Goal: Check status: Check status

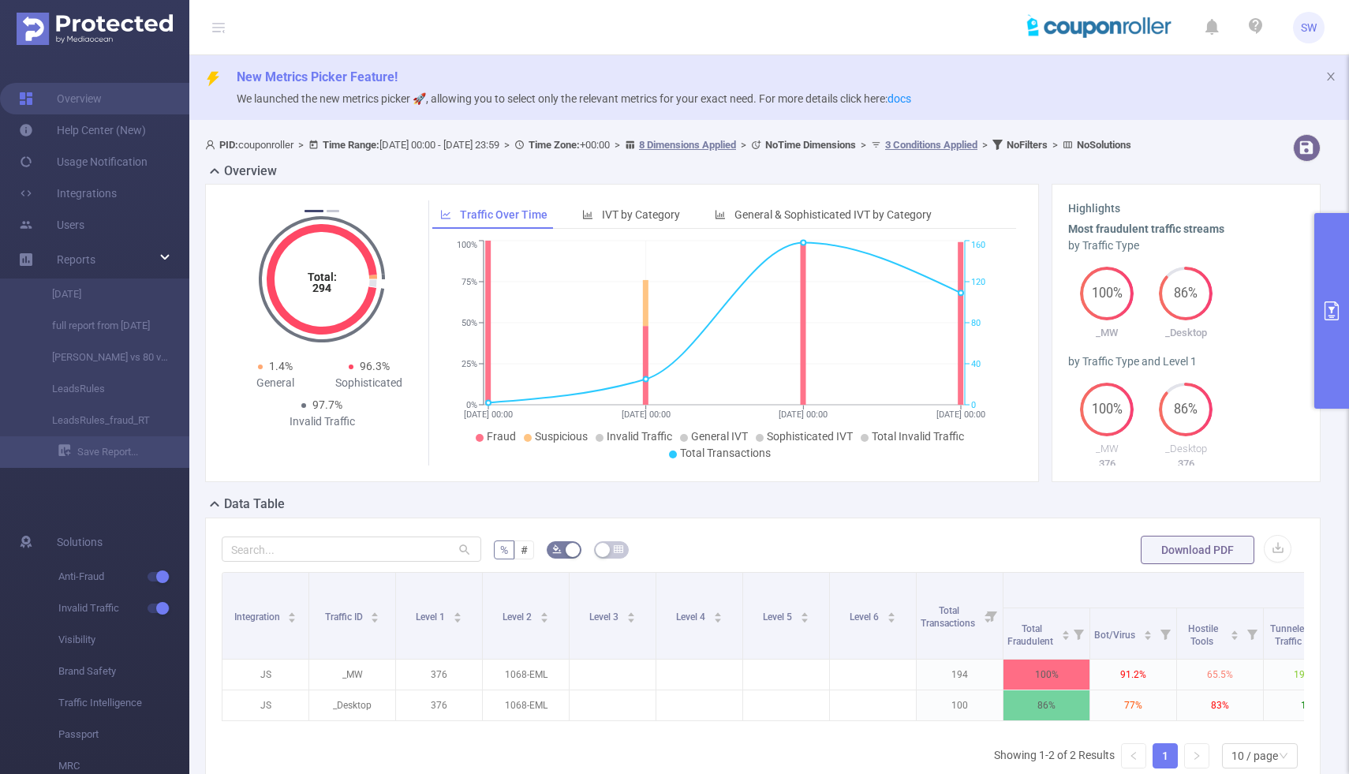
scroll to position [0, 499]
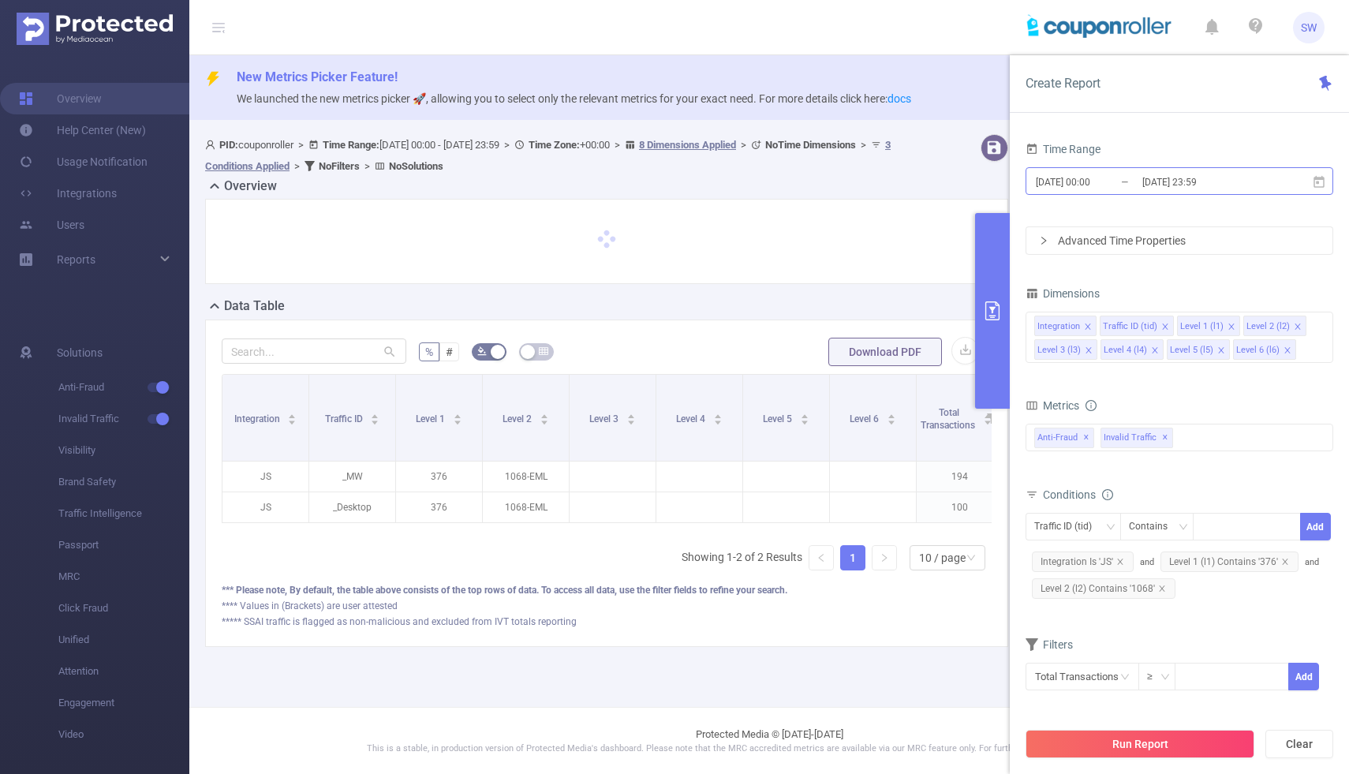
click at [1079, 182] on input "[DATE] 00:00" at bounding box center [1099, 181] width 128 height 21
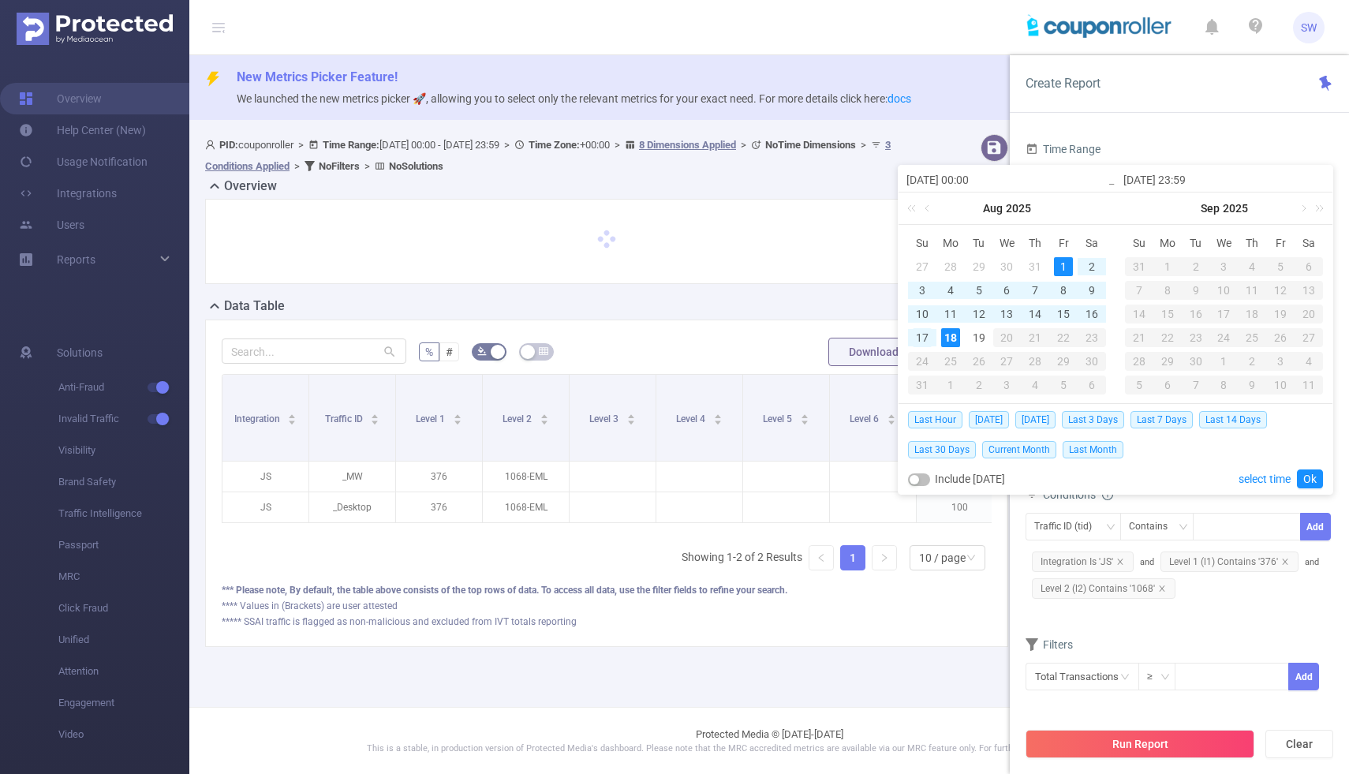
click at [924, 335] on div "17" at bounding box center [922, 337] width 19 height 19
click at [983, 335] on div "19" at bounding box center [979, 337] width 19 height 19
type input "[DATE] 00:00"
type input "[DATE] 14:00"
type input "[DATE] 00:00"
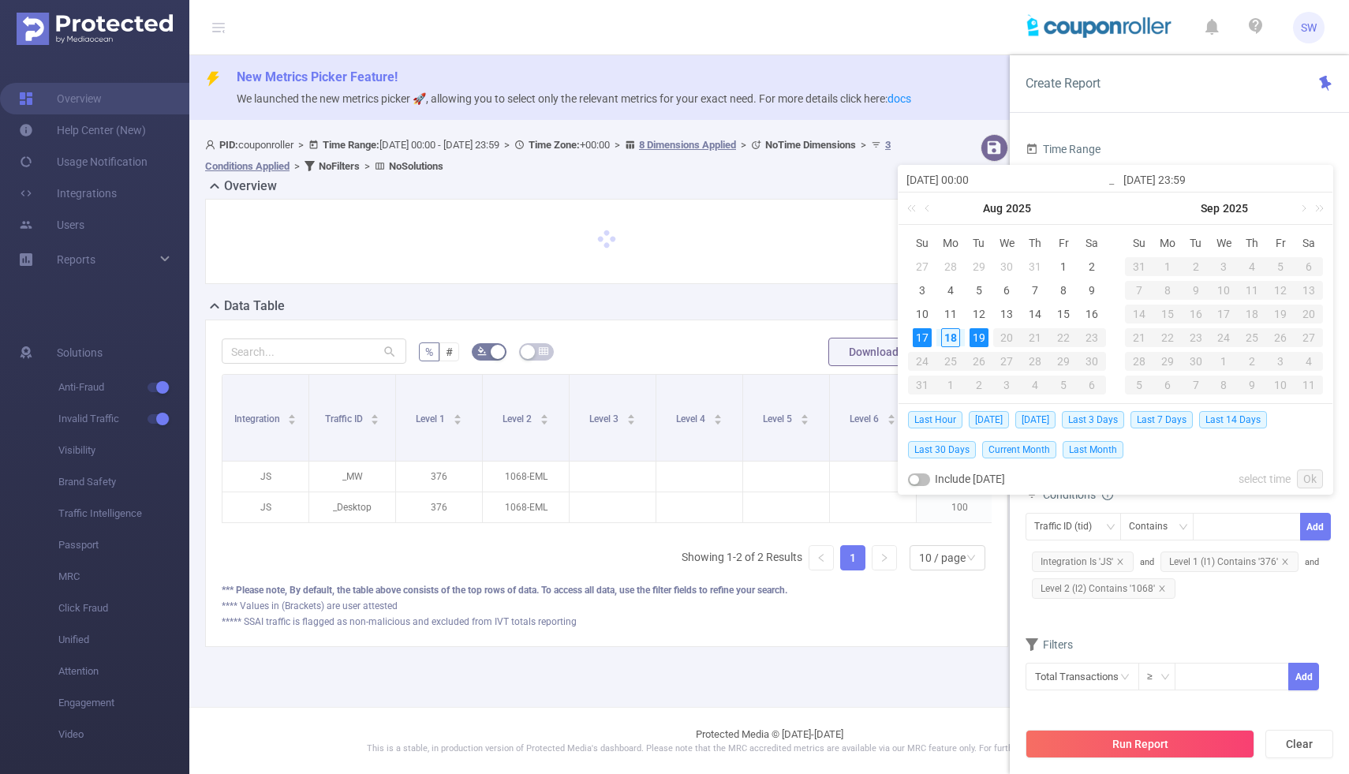
type input "[DATE] 14:00"
click at [1309, 479] on link "Ok" at bounding box center [1310, 479] width 26 height 19
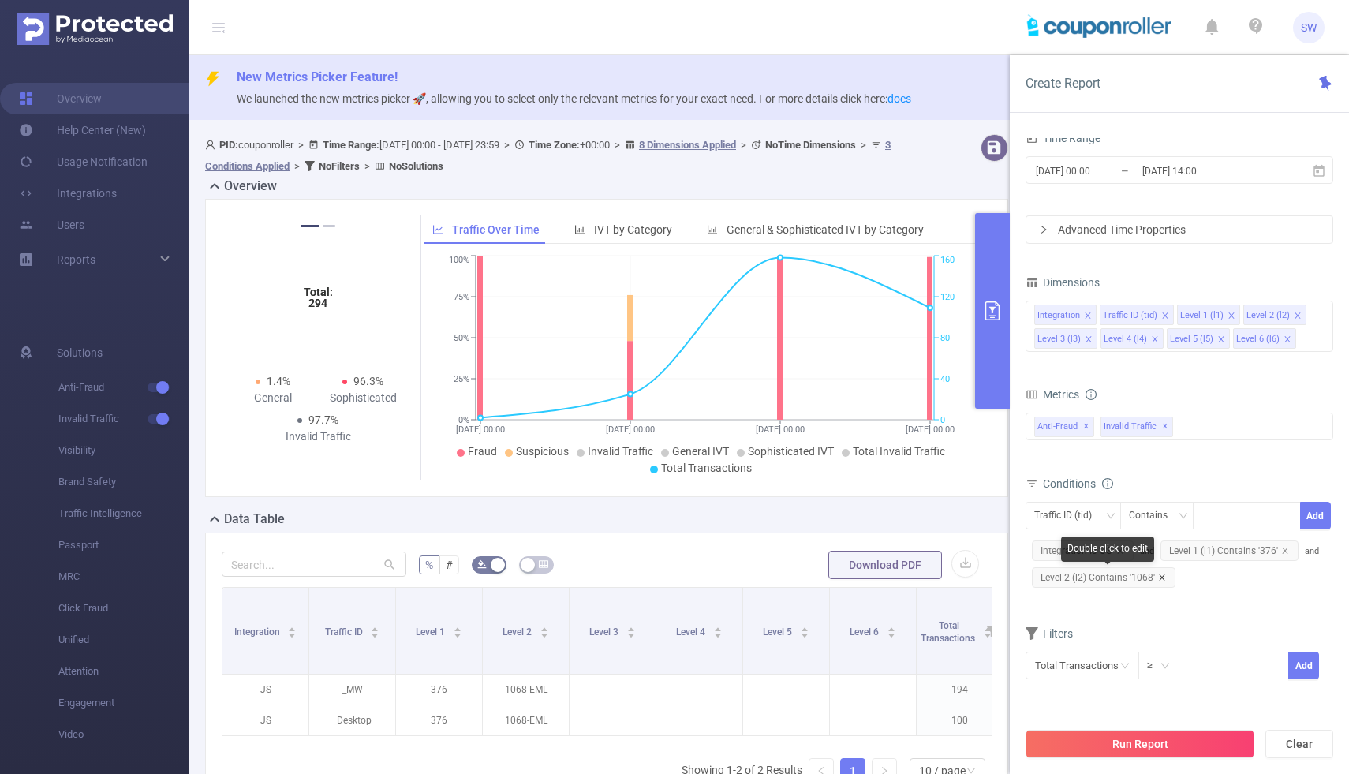
click at [1163, 578] on icon "icon: close" at bounding box center [1162, 578] width 8 height 8
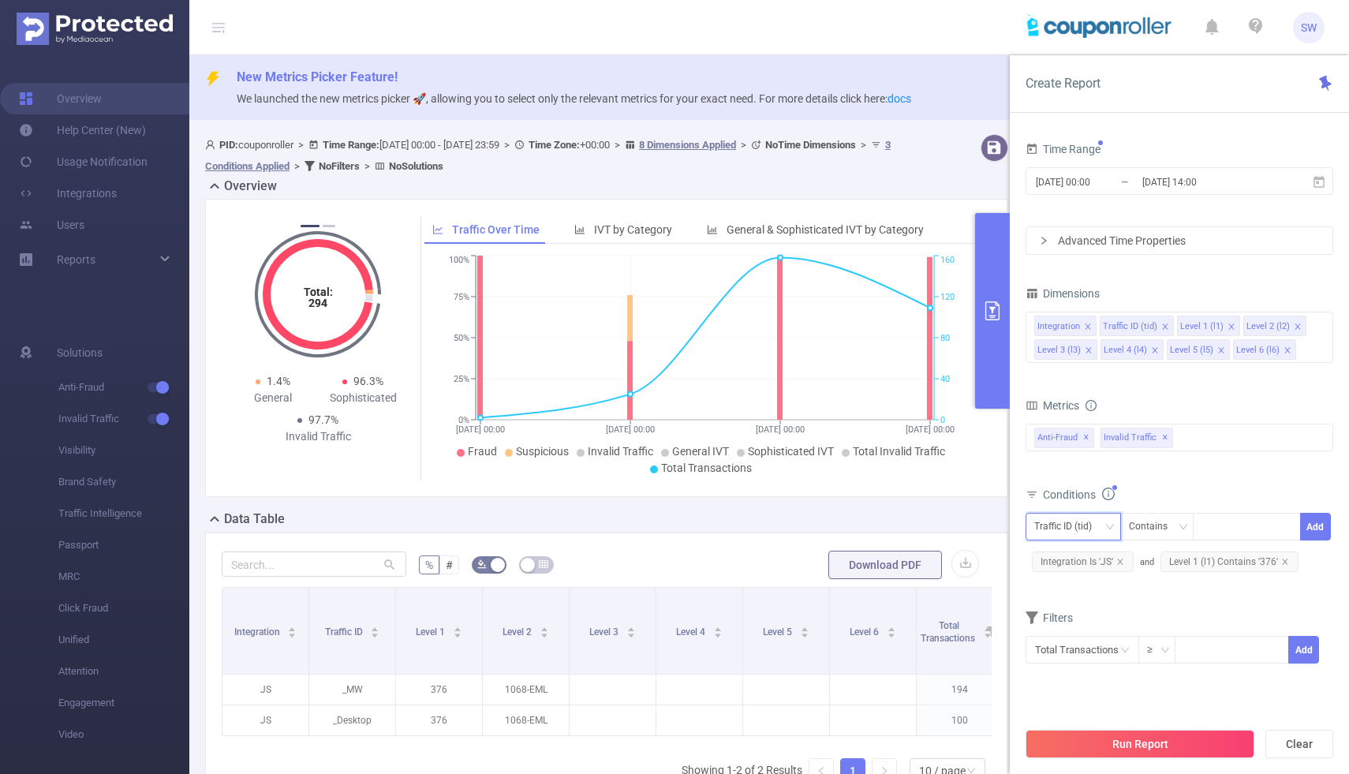
click at [1109, 523] on icon "icon: down" at bounding box center [1110, 526] width 9 height 9
click at [1094, 632] on li "Level 2 (l2)" at bounding box center [1073, 635] width 95 height 25
click at [1218, 528] on div "Double click to edit" at bounding box center [1232, 533] width 93 height 25
click at [1220, 523] on div at bounding box center [1247, 527] width 91 height 26
type input "1"
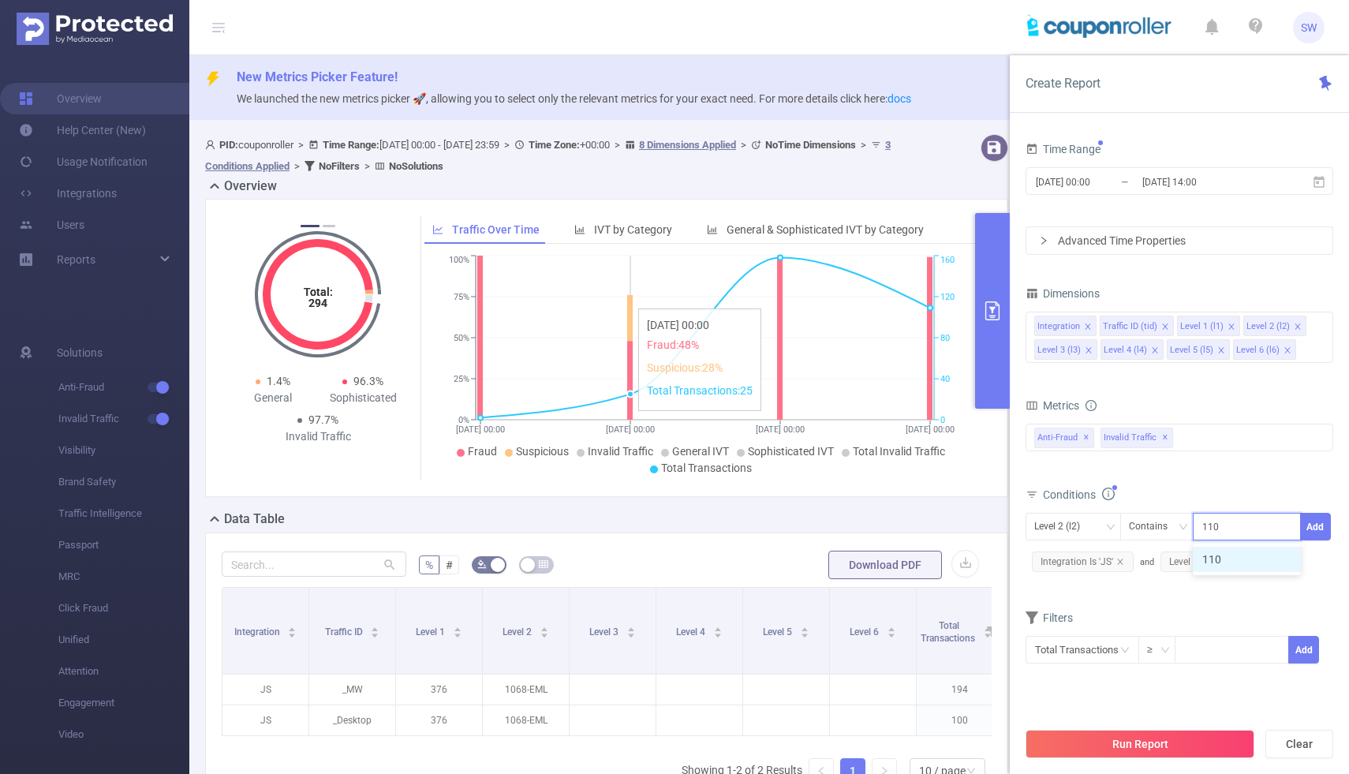
type input "1105"
click at [1221, 564] on li "1105" at bounding box center [1247, 559] width 108 height 25
click at [1323, 526] on button "Add" at bounding box center [1315, 527] width 31 height 28
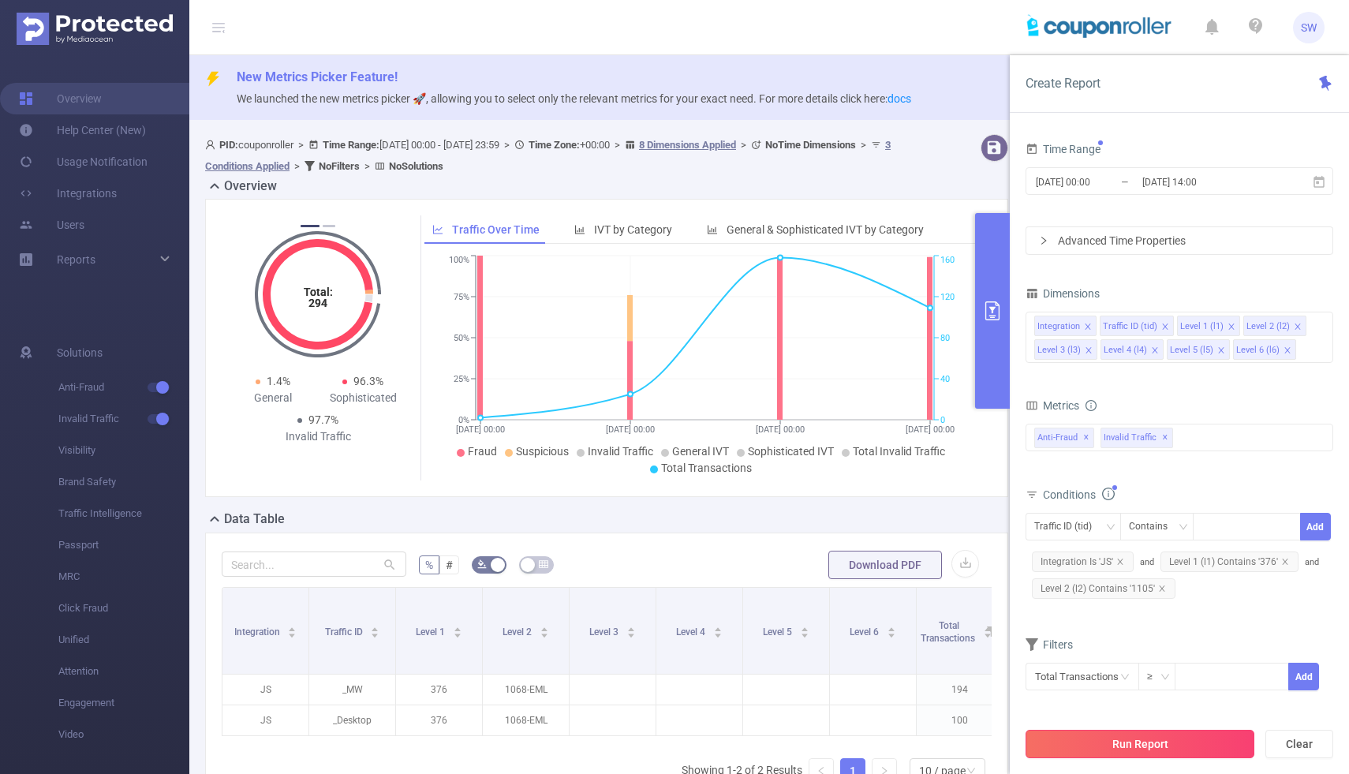
click at [1122, 743] on button "Run Report" at bounding box center [1140, 744] width 229 height 28
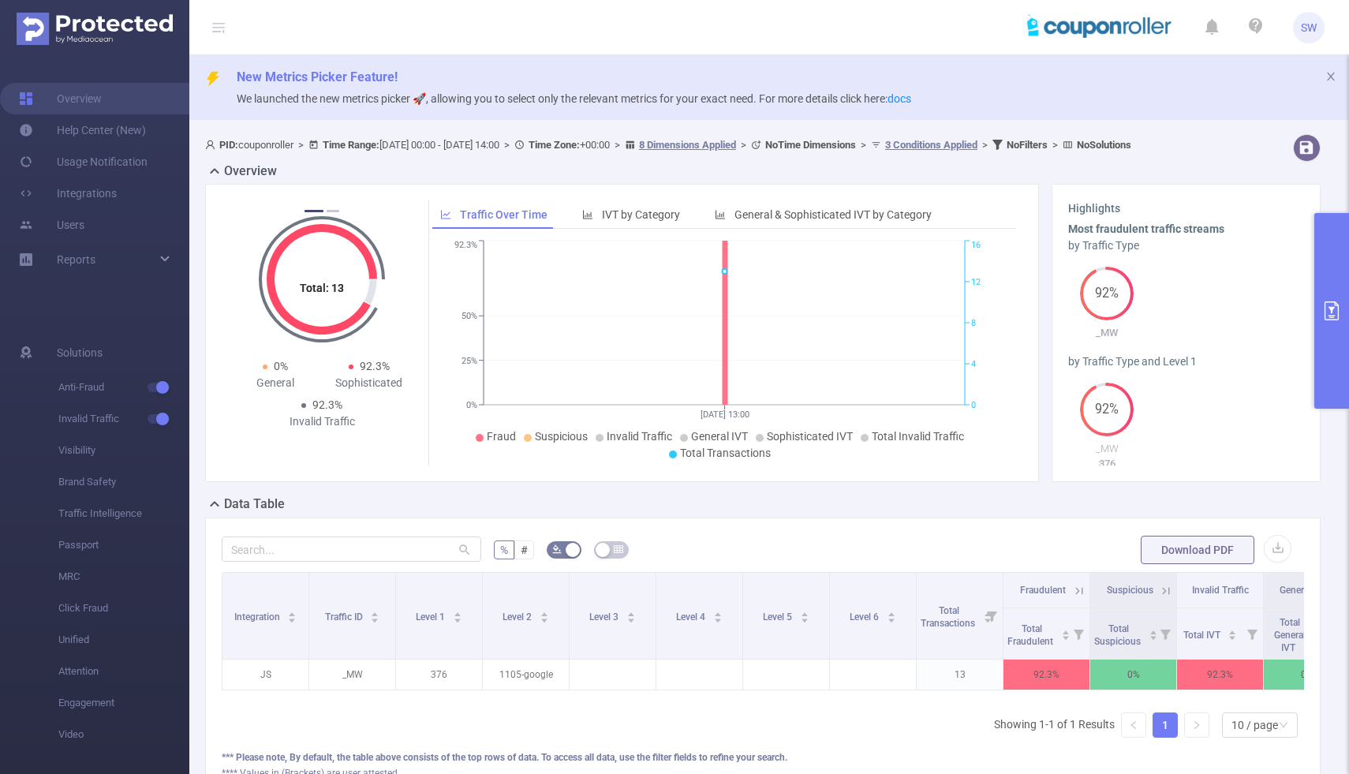
click at [666, 143] on span "PID: couponroller > Time Range: [DATE] 00:00 - [DATE] 14:00 > Time Zone: +00:00…" at bounding box center [668, 145] width 926 height 12
click at [1338, 307] on icon "primary" at bounding box center [1332, 310] width 19 height 19
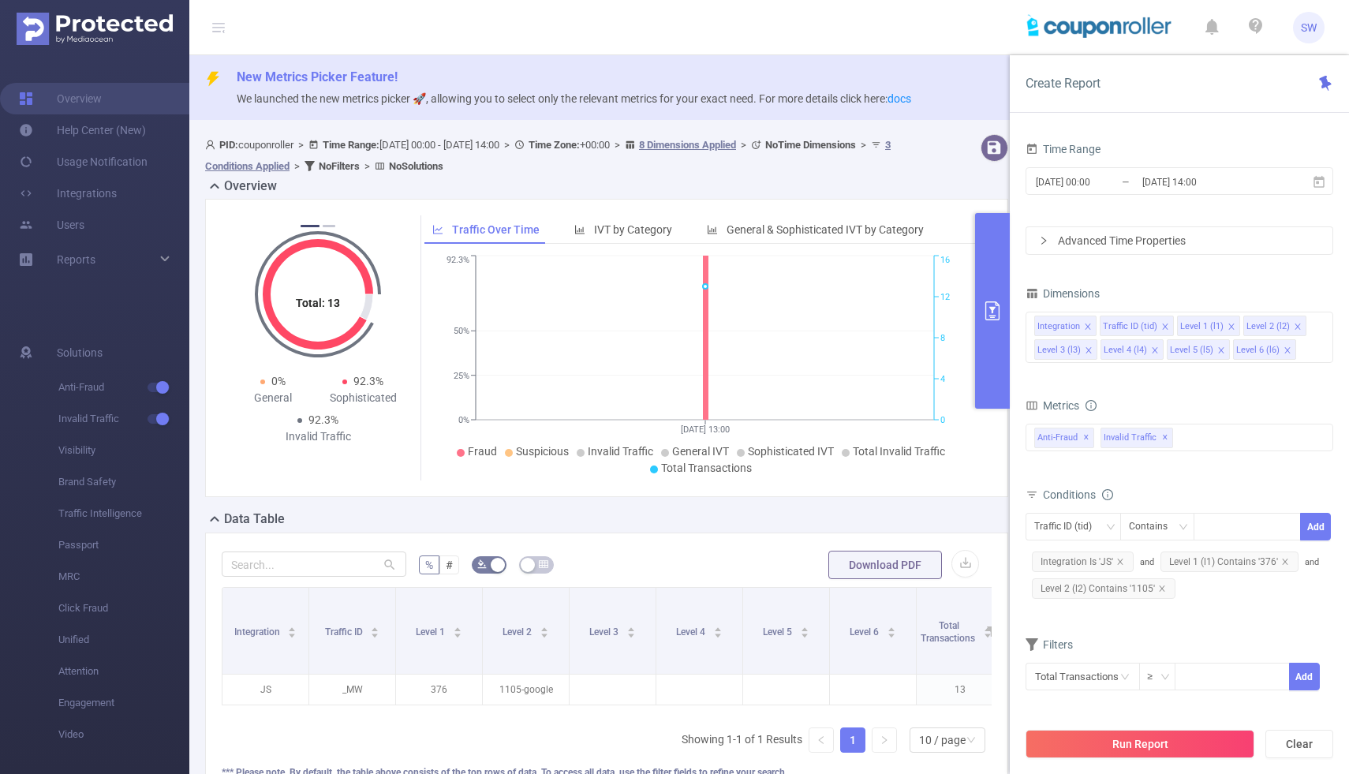
click at [1180, 237] on div "Advanced Time Properties" at bounding box center [1180, 240] width 306 height 27
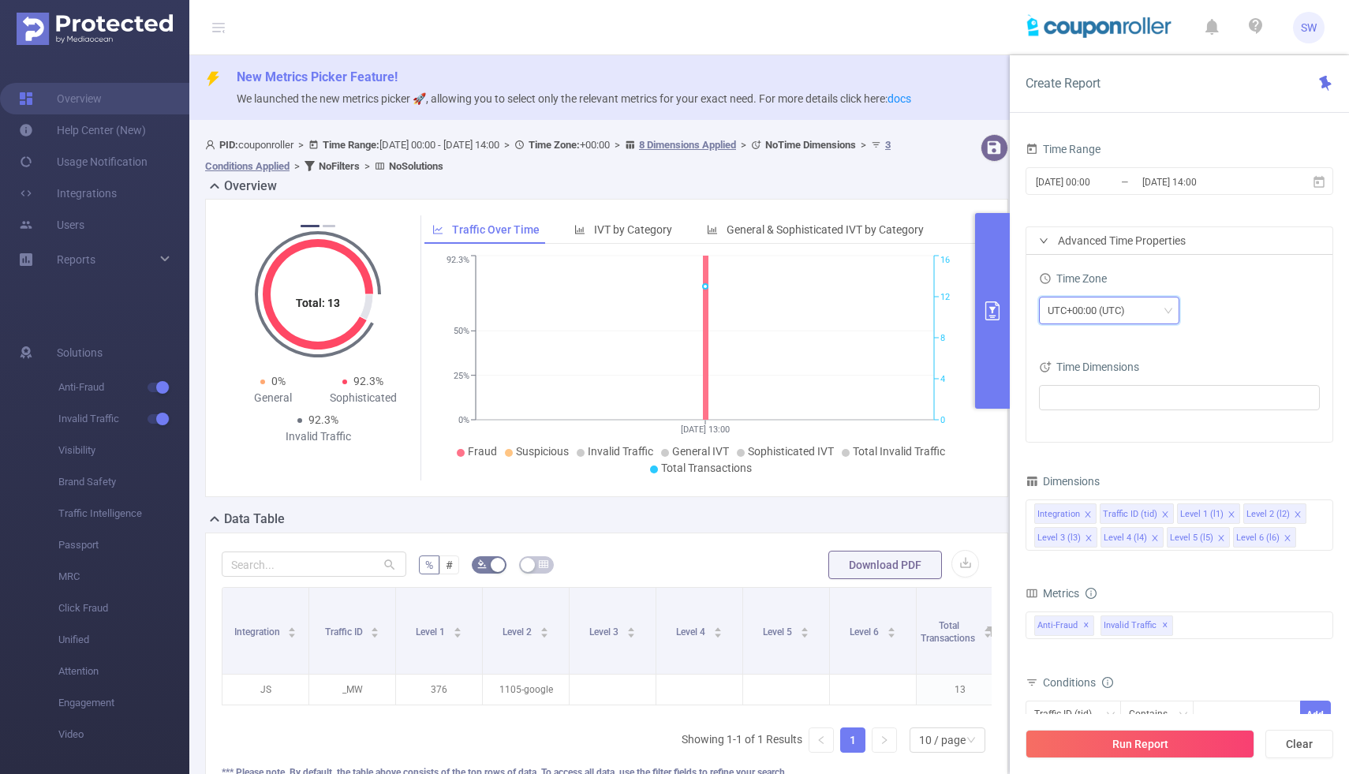
click at [1167, 304] on div "UTC+00:00 (UTC)" at bounding box center [1109, 310] width 123 height 26
click at [1148, 315] on div "UTC+00:00 (UTC)" at bounding box center [1109, 310] width 123 height 26
click at [1244, 324] on div "UTC+00:00 (UTC)" at bounding box center [1179, 311] width 281 height 28
click at [1079, 179] on input "[DATE] 00:00" at bounding box center [1099, 181] width 128 height 21
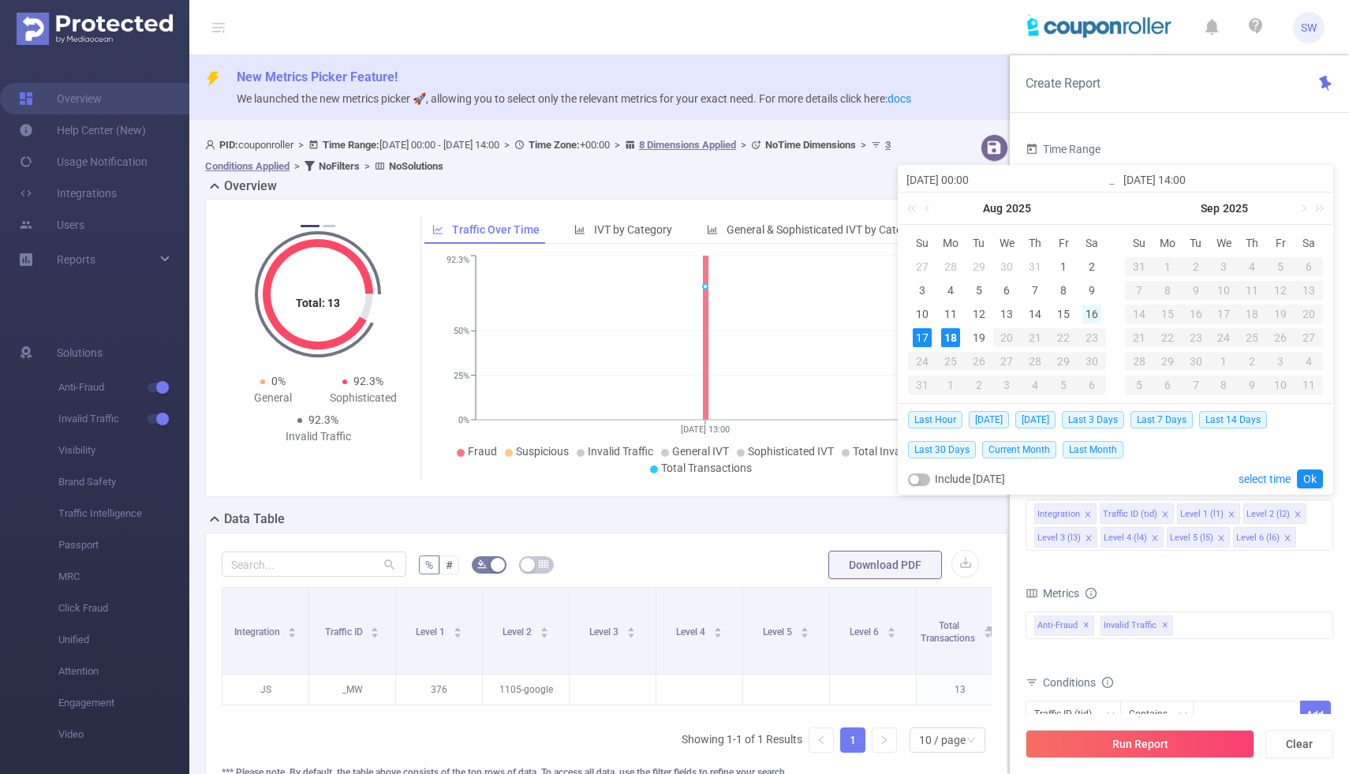
click at [1096, 312] on div "16" at bounding box center [1092, 314] width 19 height 19
click at [974, 337] on div "19" at bounding box center [979, 337] width 19 height 19
type input "[DATE] 00:00"
click at [1313, 476] on link "Ok" at bounding box center [1310, 479] width 26 height 19
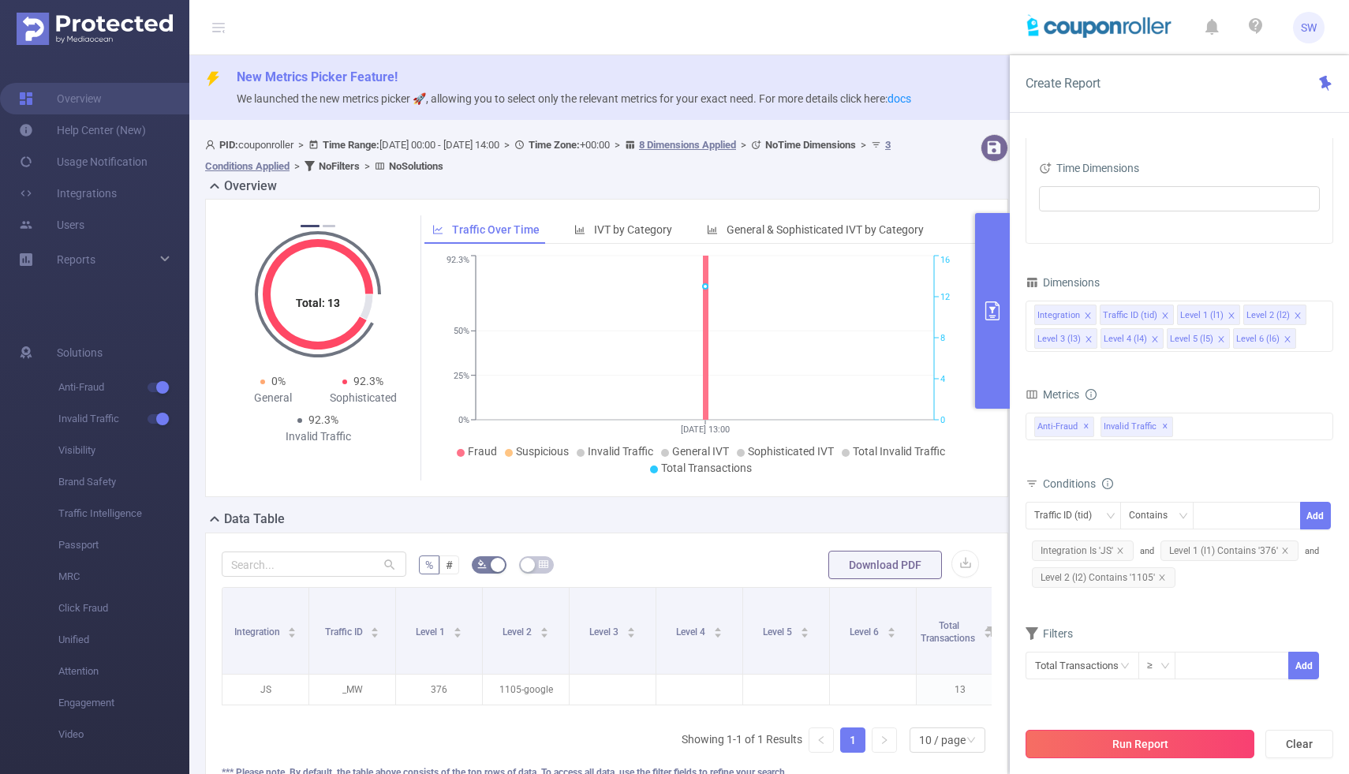
click at [1127, 746] on button "Run Report" at bounding box center [1140, 744] width 229 height 28
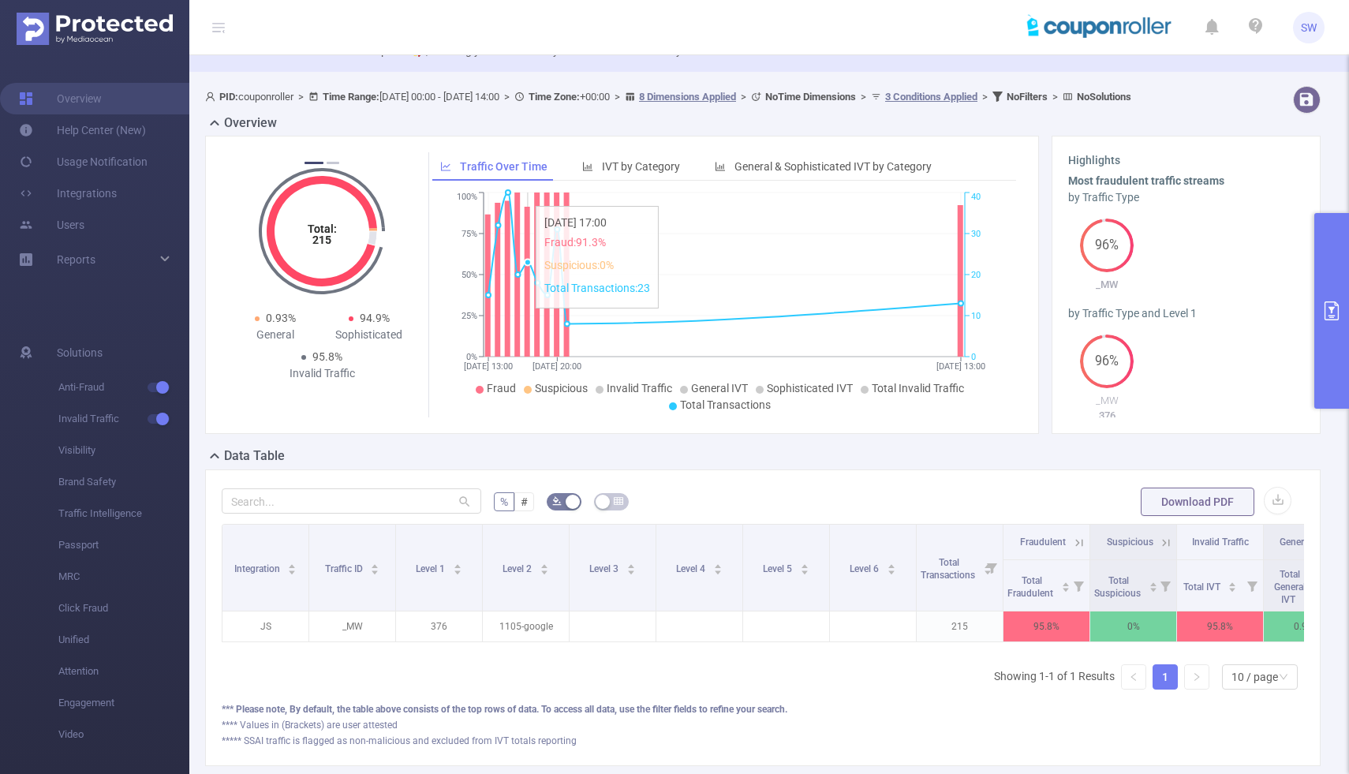
scroll to position [43, 0]
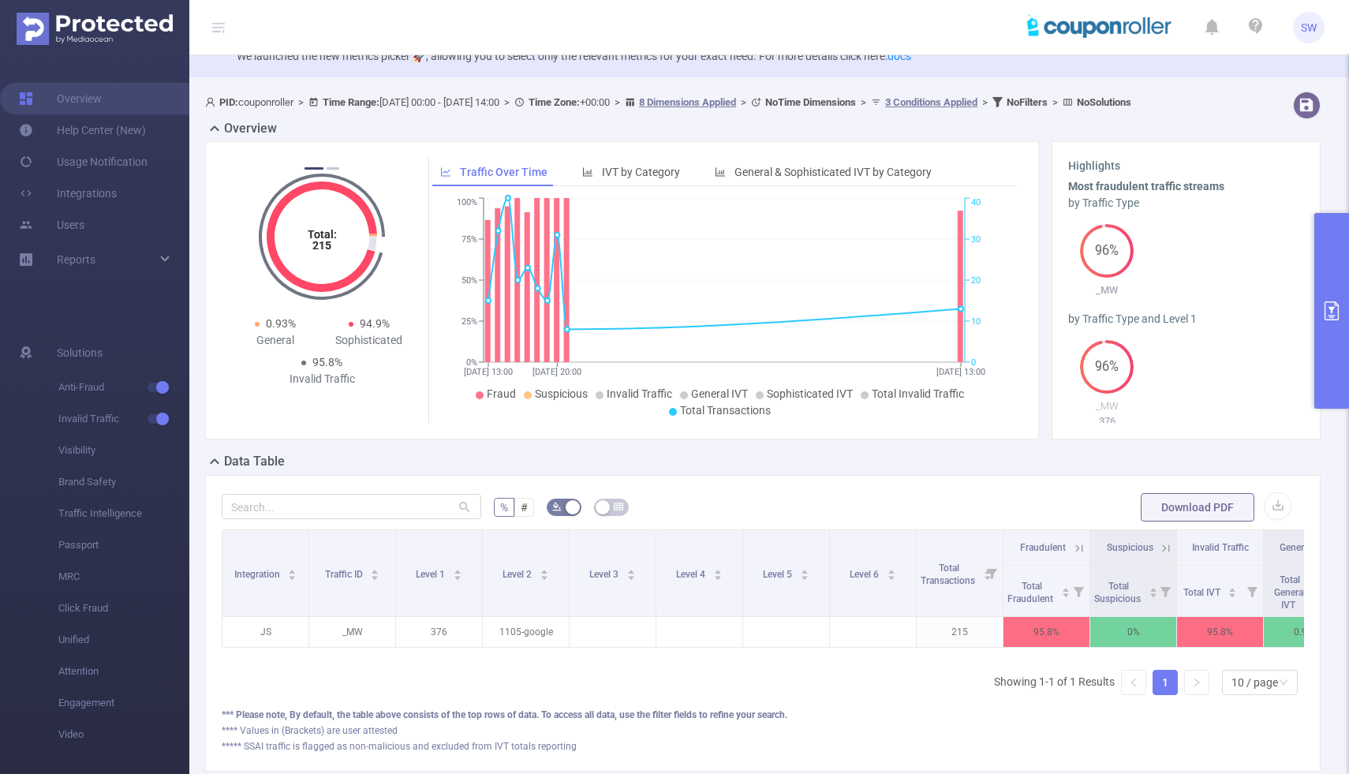
click at [1333, 281] on button "primary" at bounding box center [1332, 311] width 35 height 196
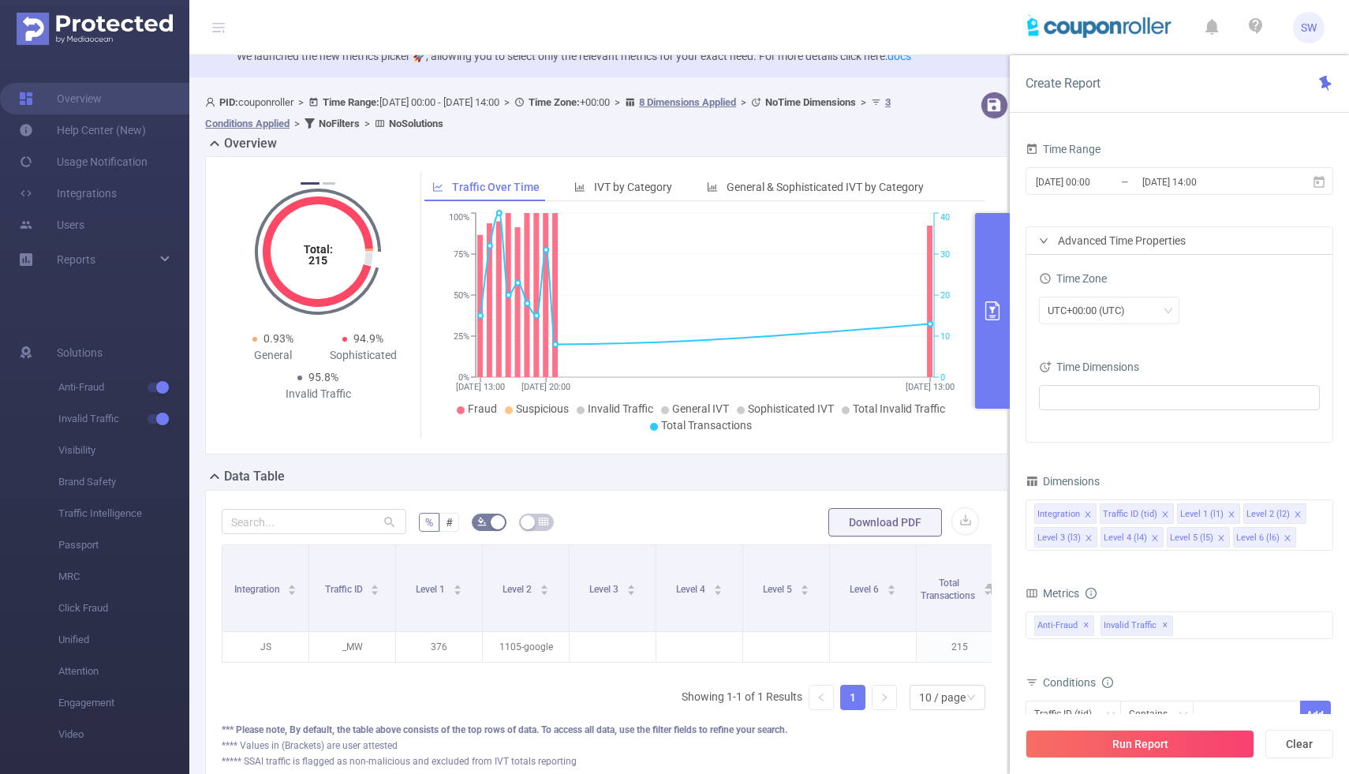
click at [1151, 236] on div "Advanced Time Properties" at bounding box center [1180, 240] width 306 height 27
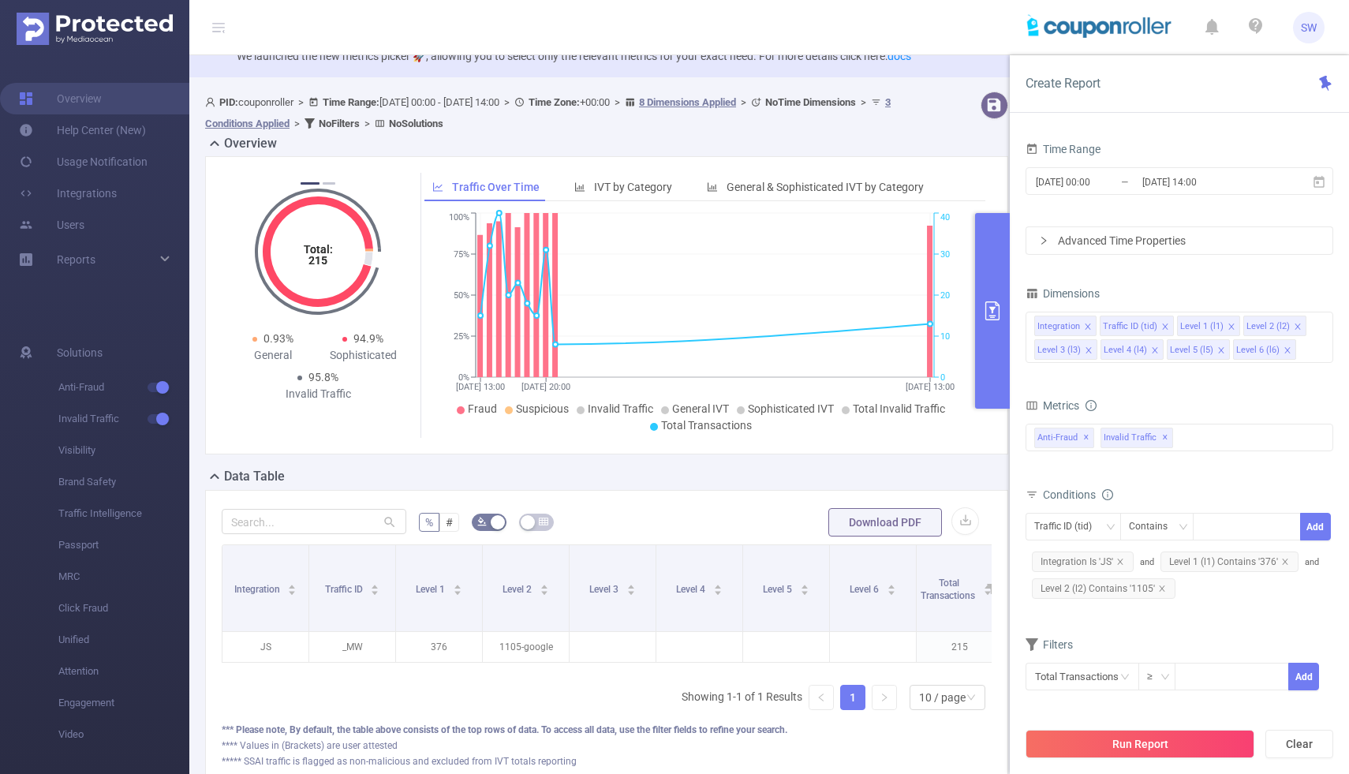
click at [1151, 236] on div "Advanced Time Properties" at bounding box center [1180, 240] width 306 height 27
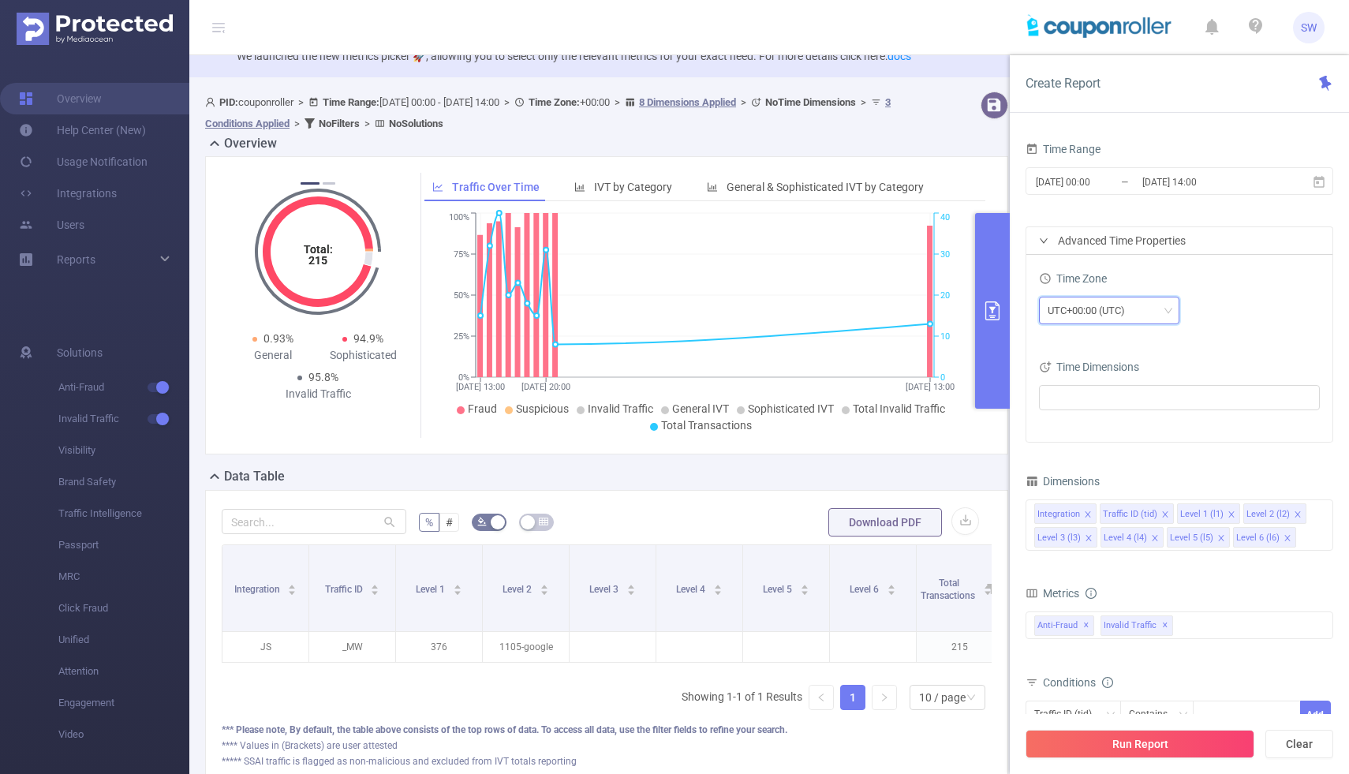
click at [1166, 306] on icon "icon: down" at bounding box center [1168, 310] width 9 height 9
click at [1157, 307] on div "UTC+00:00 (UTC)" at bounding box center [1109, 310] width 123 height 26
click at [1136, 418] on li "UTC-08:00 (PST)" at bounding box center [1109, 419] width 140 height 26
click at [1152, 737] on button "Run Report" at bounding box center [1140, 744] width 229 height 28
